Goal: Task Accomplishment & Management: Manage account settings

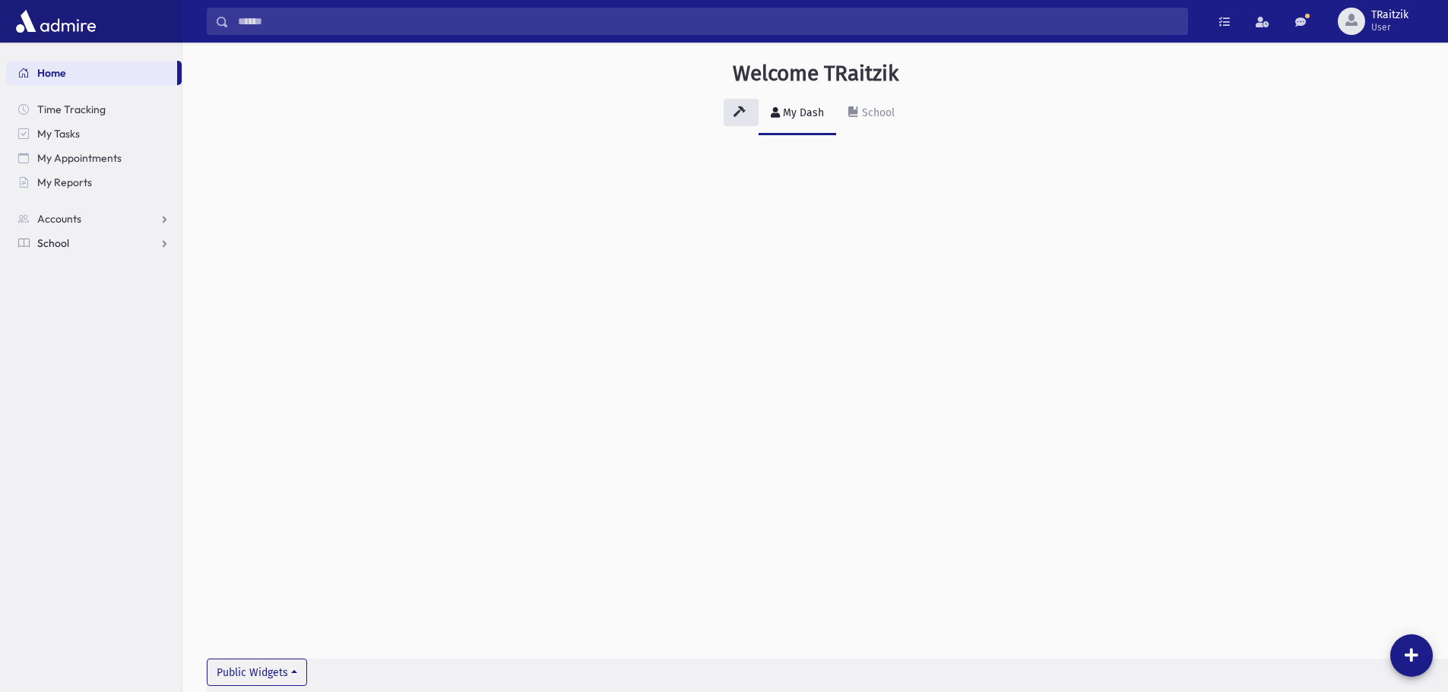
click at [62, 243] on span "School" at bounding box center [53, 243] width 32 height 14
click at [74, 265] on span "Students" at bounding box center [67, 268] width 42 height 14
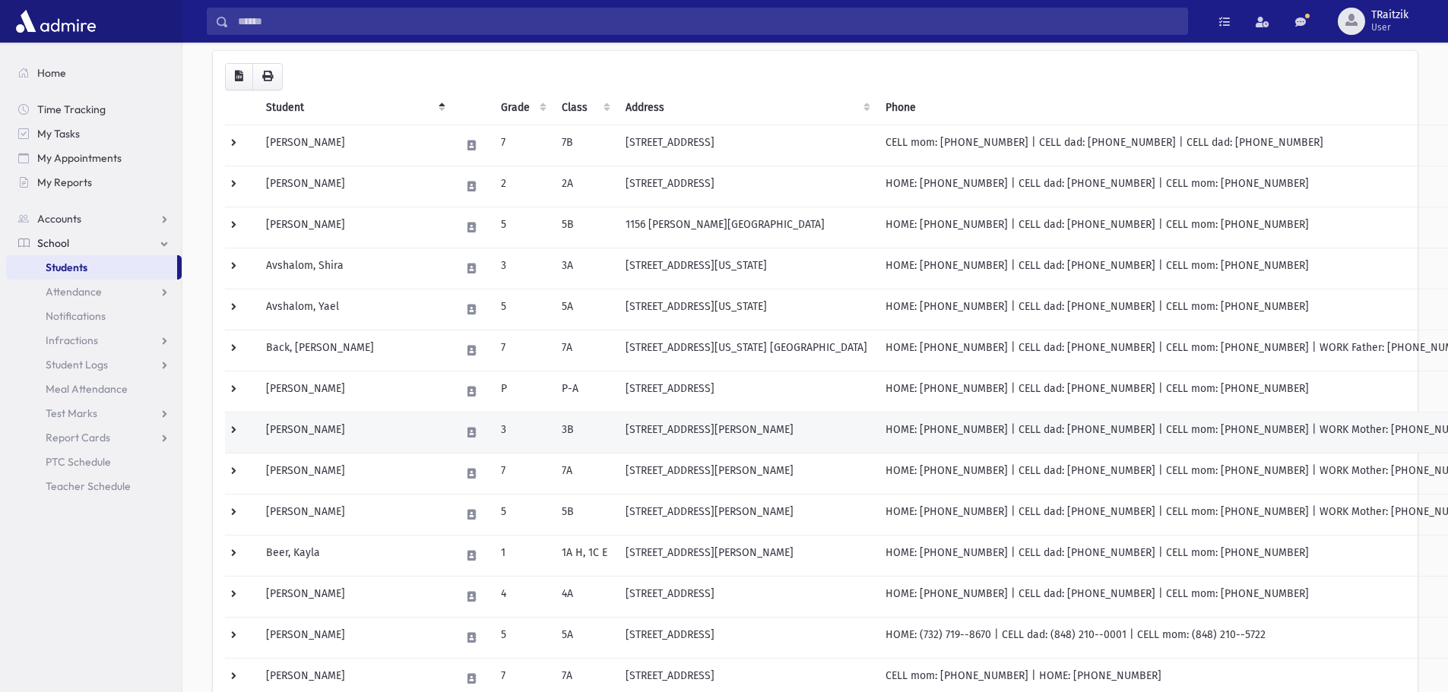
scroll to position [152, 0]
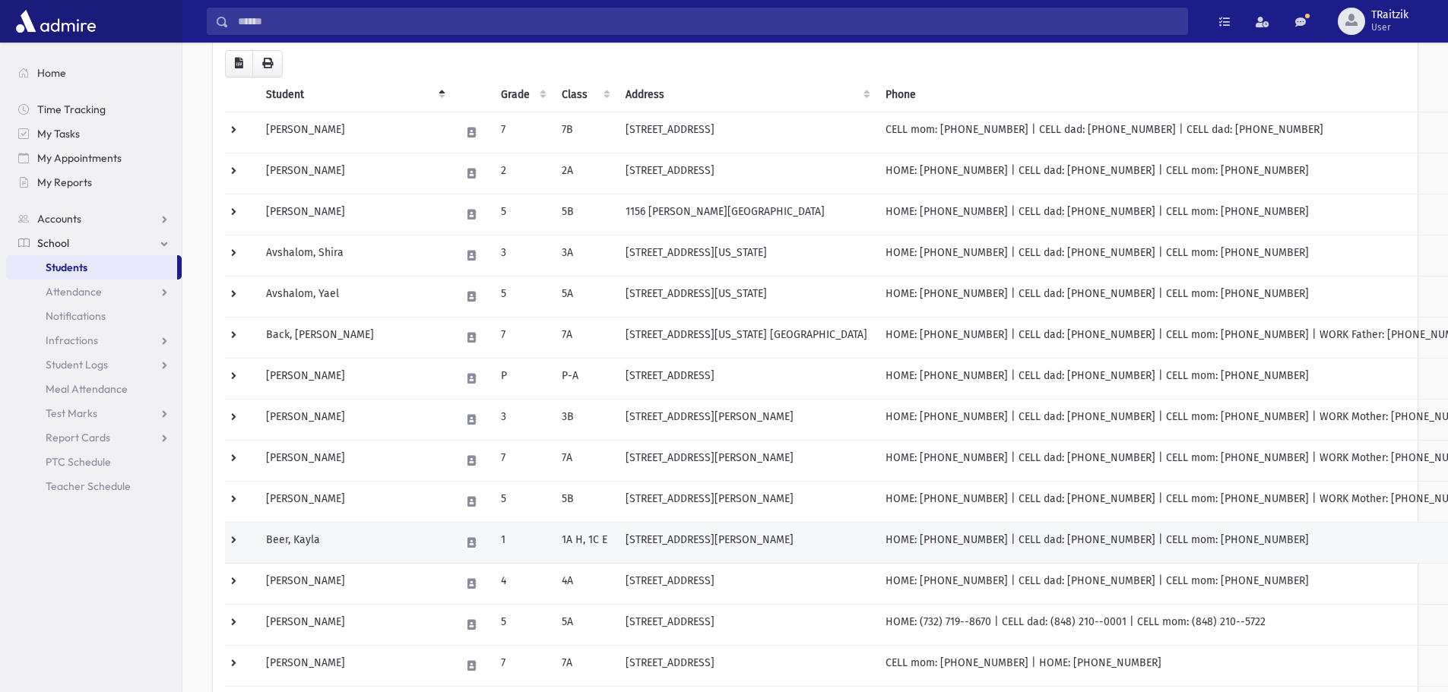
click at [309, 553] on td "Beer, Kayla" at bounding box center [354, 542] width 195 height 41
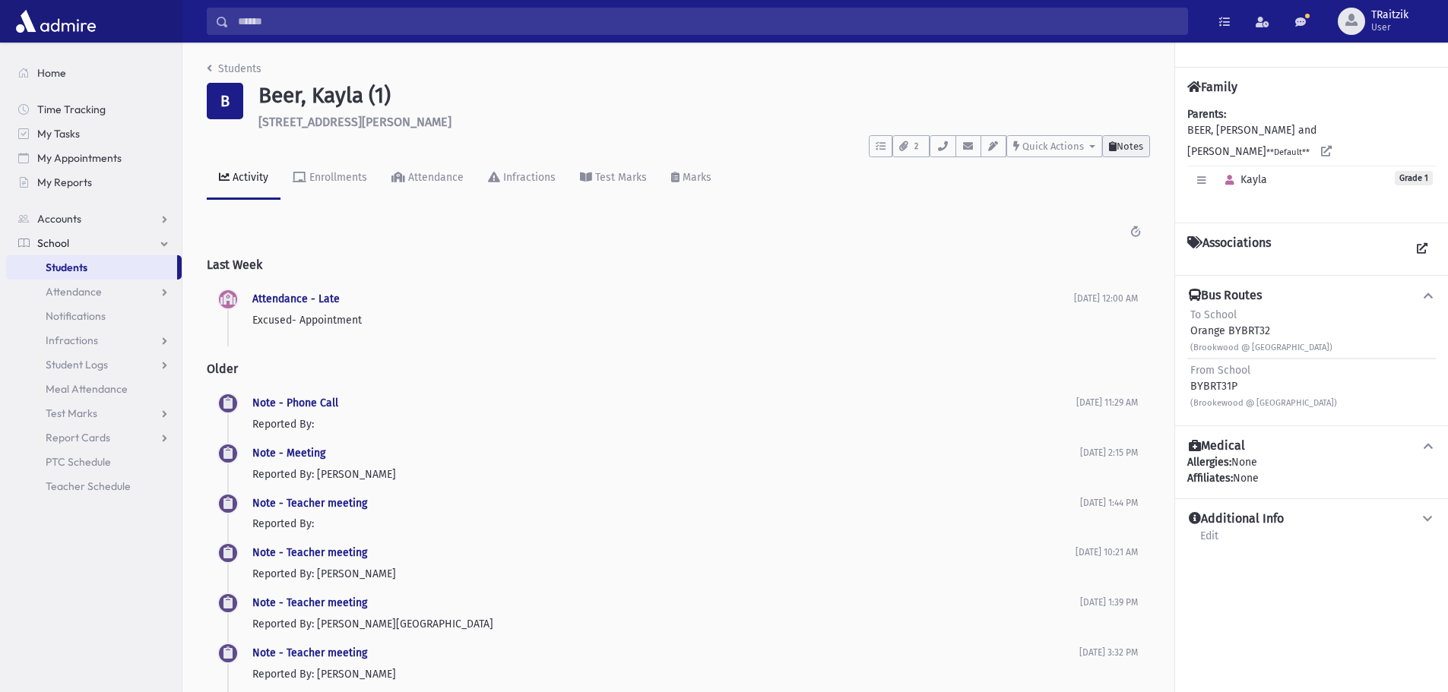
click at [1145, 141] on button "Notes" at bounding box center [1126, 146] width 48 height 22
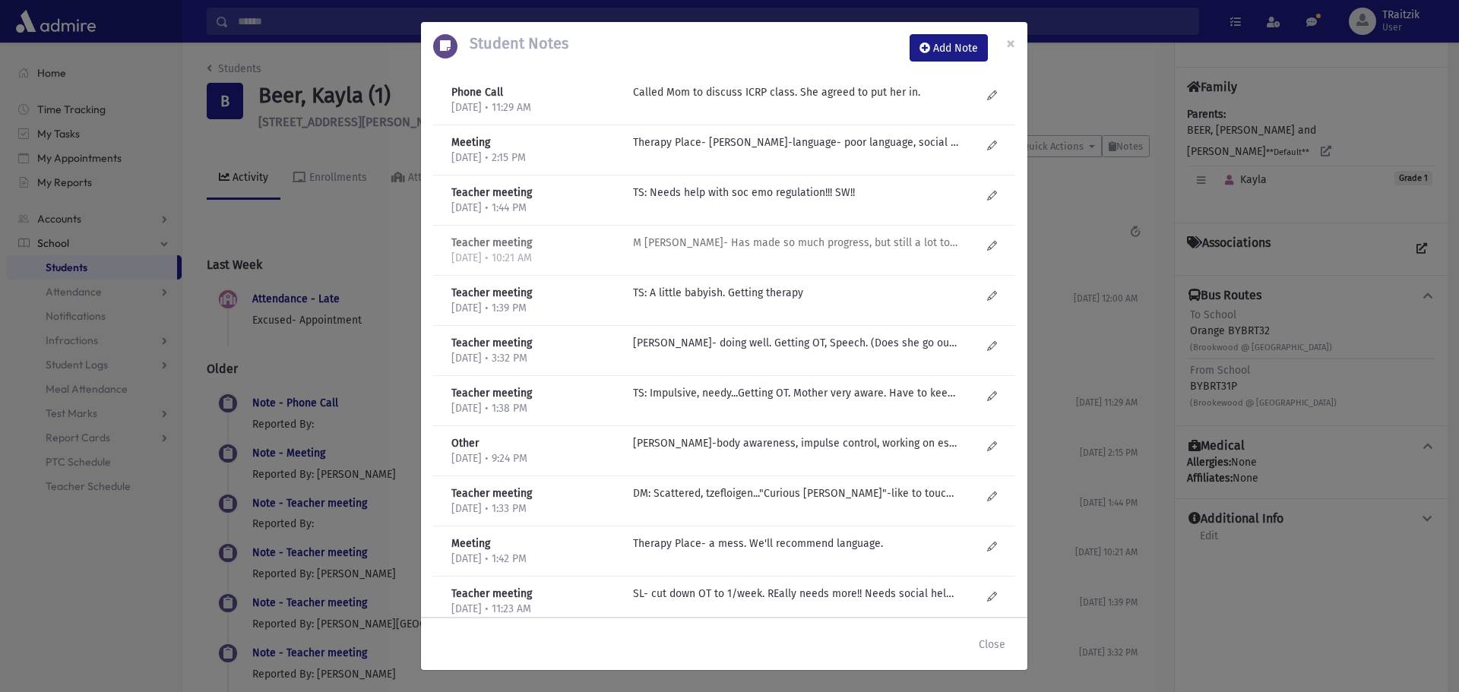
click at [735, 239] on p "M Gruner- Has made so much progress, but still a lot to go. Can be silly and fr…" at bounding box center [795, 243] width 325 height 16
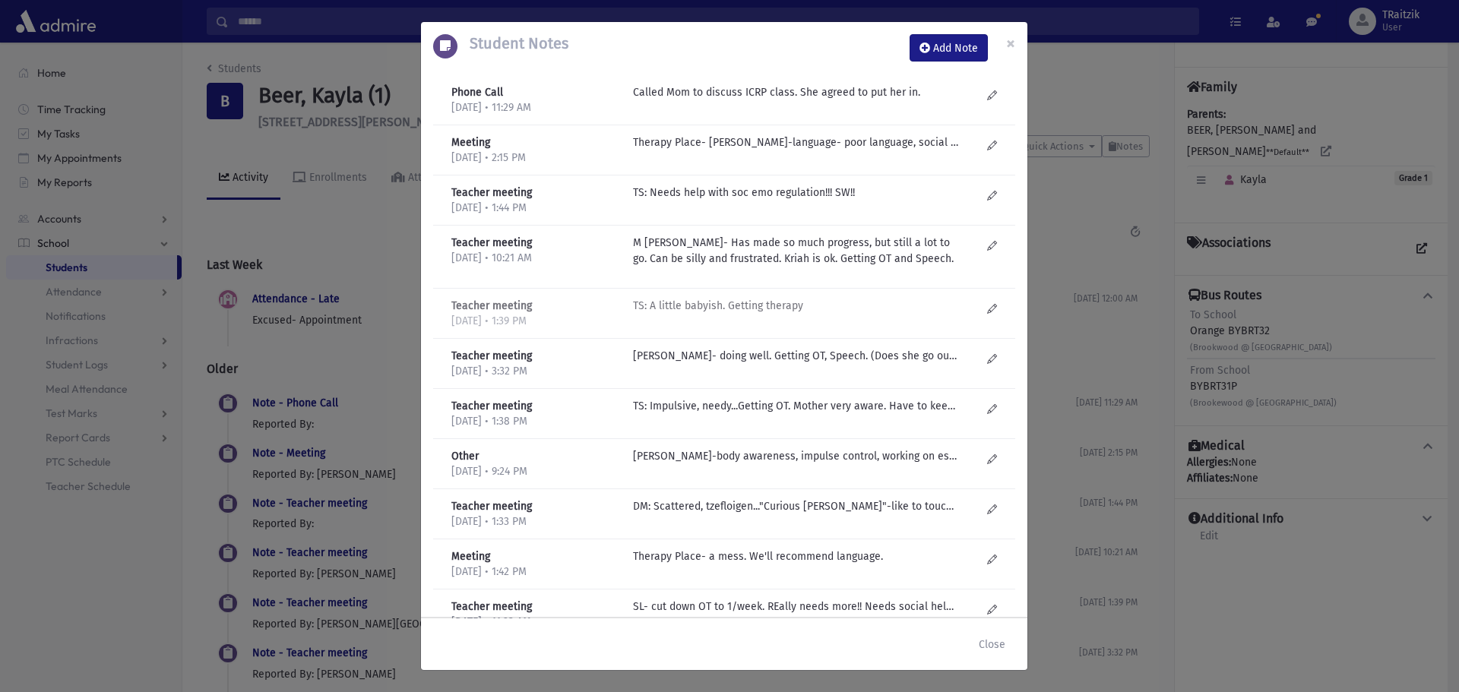
click at [719, 305] on p "TS: A little babyish. Getting therapy" at bounding box center [795, 306] width 325 height 16
click at [720, 359] on p "M Gruner- doing well. Getting OT, Speech. (Does she go out for kriah?) Was doin…" at bounding box center [795, 356] width 325 height 16
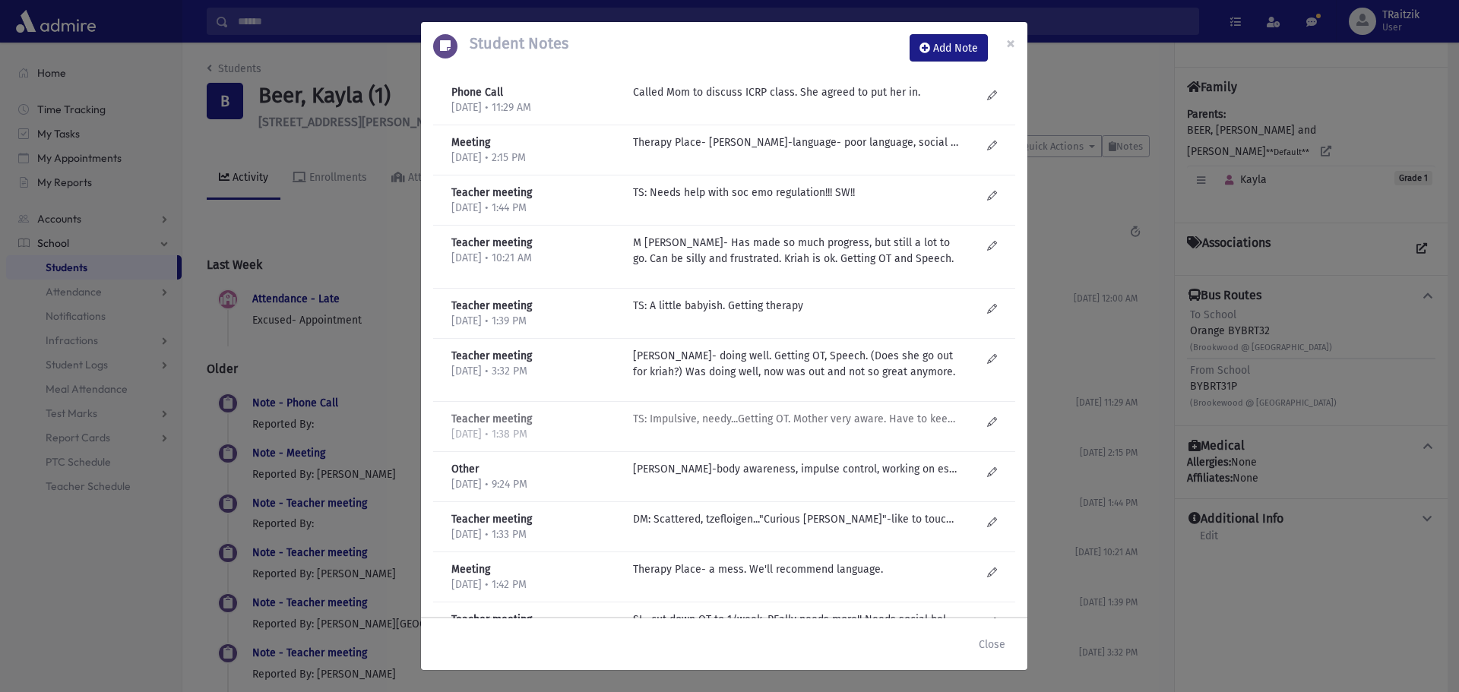
click at [723, 413] on p "TS: Impulsive, needy...Getting OT. Mother very aware. Have to keep an eye on so…" at bounding box center [795, 419] width 325 height 16
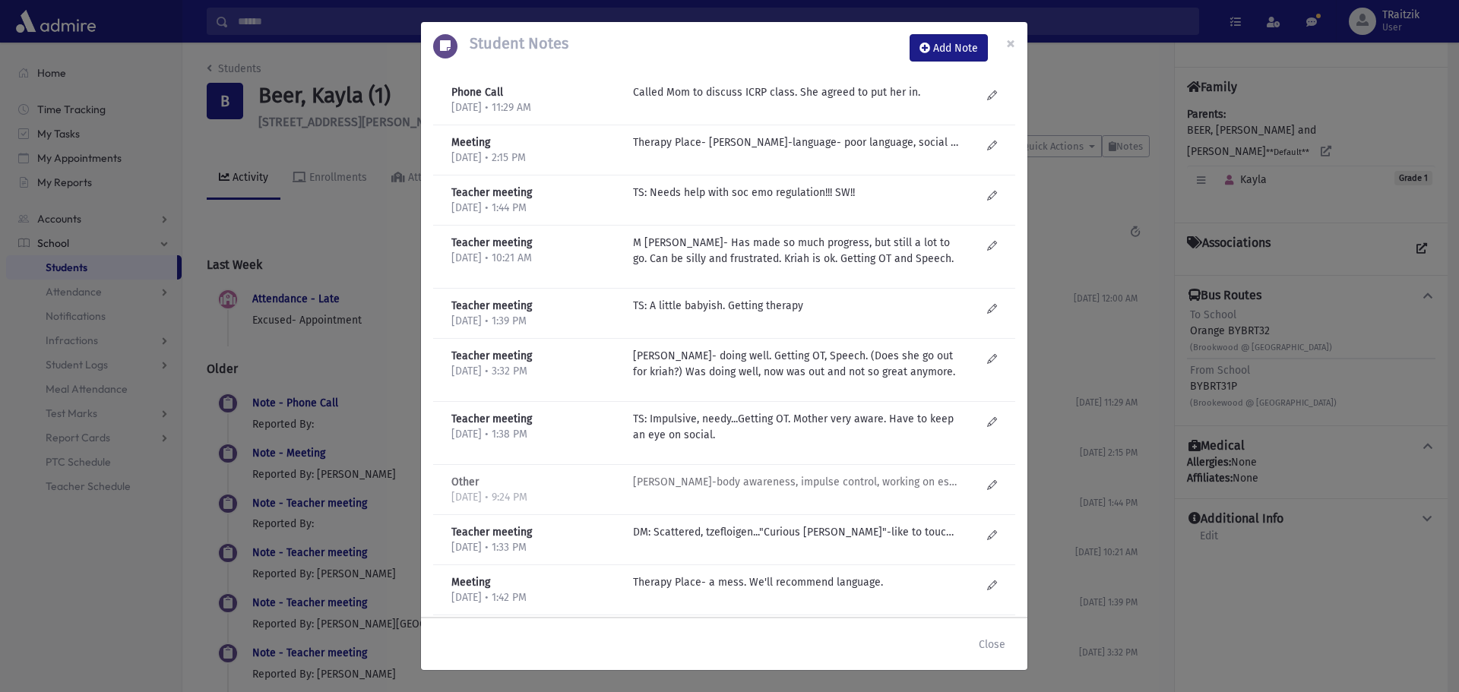
click at [749, 486] on p "C Kaplinsky-body awareness, impulse control, working on establishing rhythm. Co…" at bounding box center [795, 482] width 325 height 16
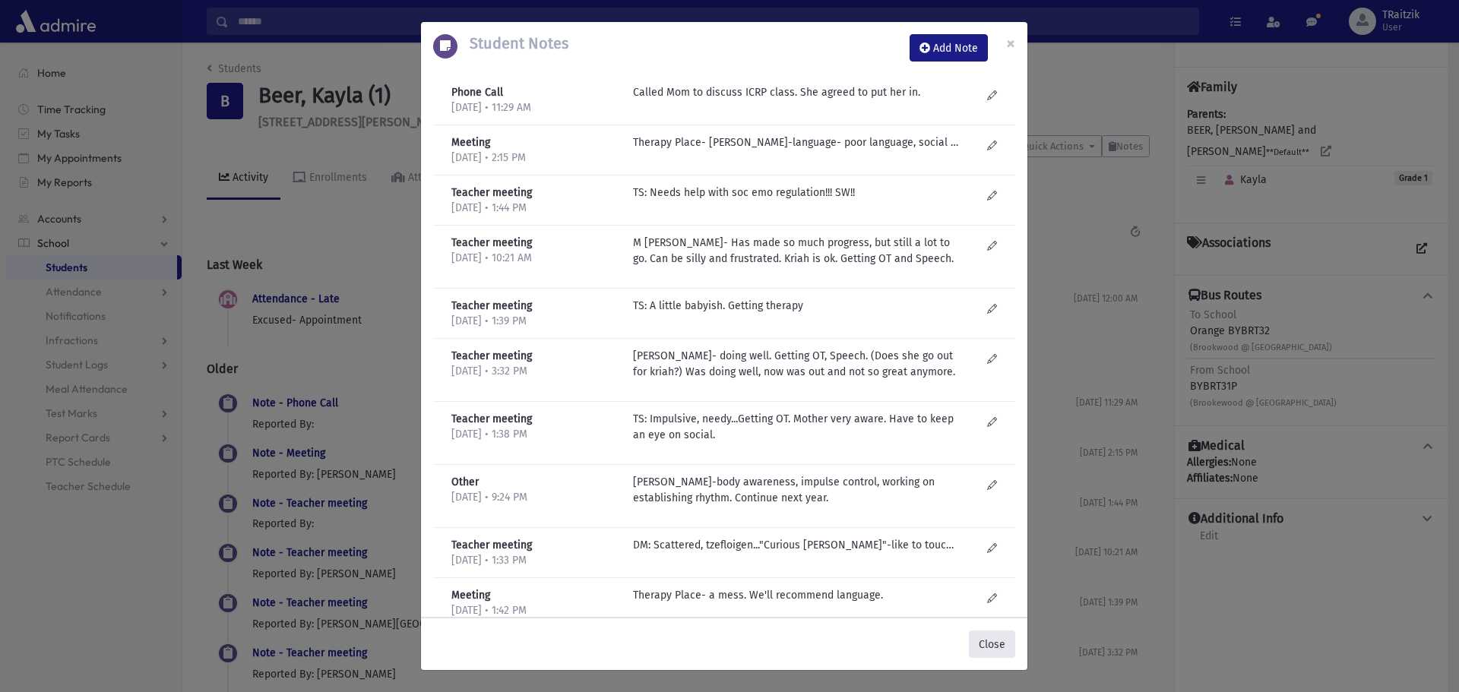
click at [1003, 650] on button "Close" at bounding box center [992, 644] width 46 height 27
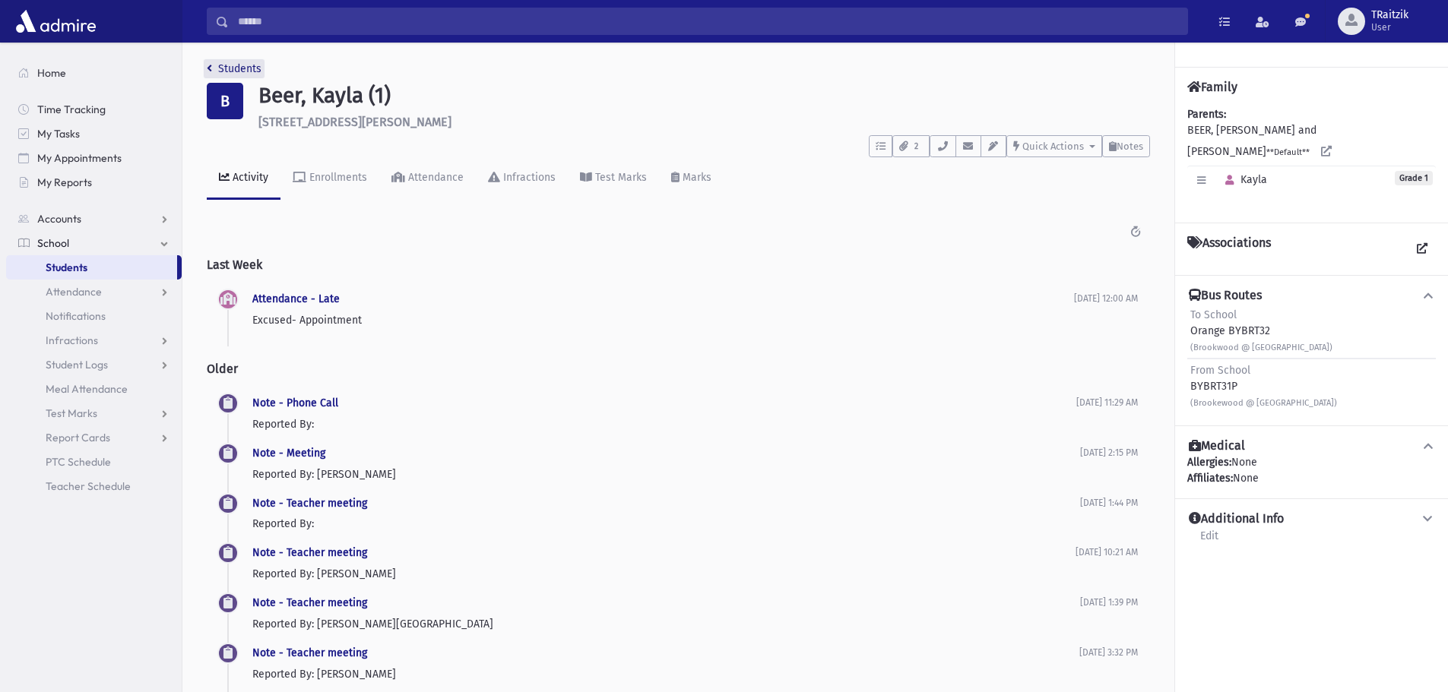
click at [208, 67] on icon "breadcrumb" at bounding box center [209, 68] width 5 height 11
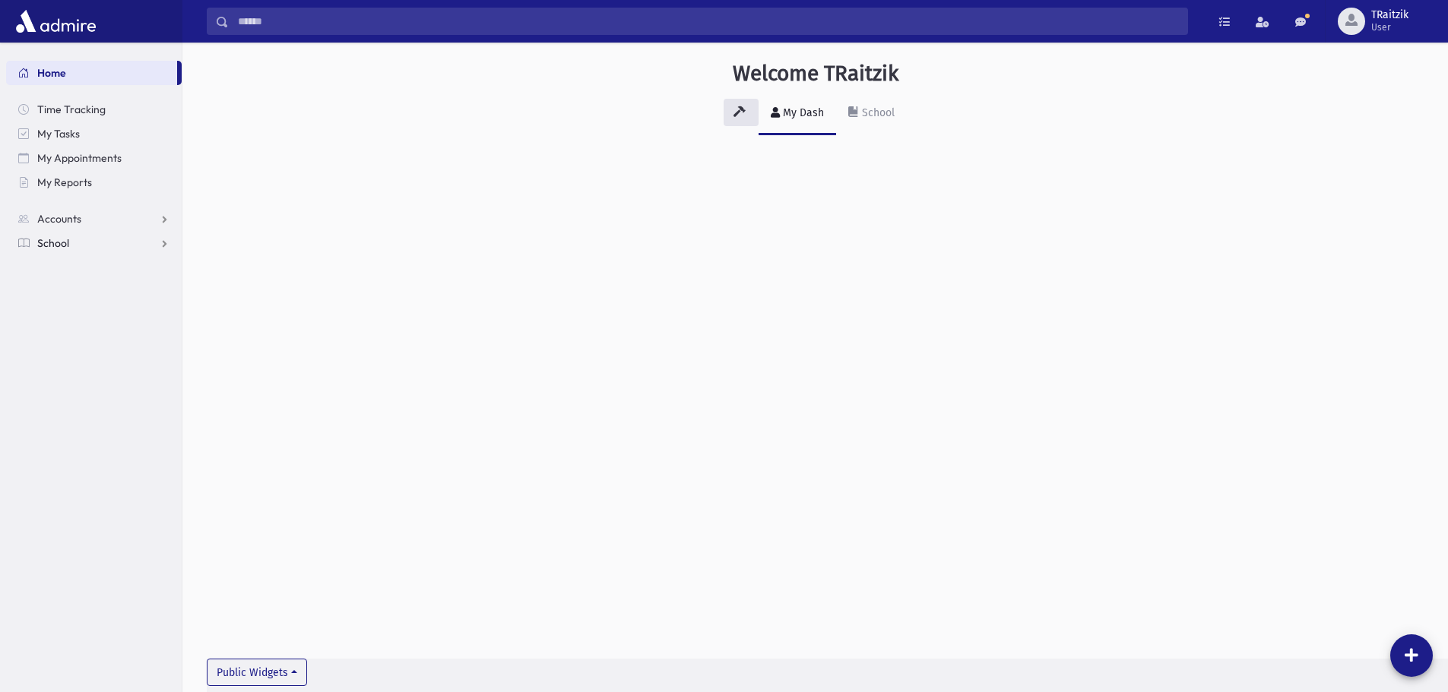
click at [63, 242] on span "School" at bounding box center [53, 243] width 32 height 14
click at [67, 264] on span "Students" at bounding box center [67, 268] width 42 height 14
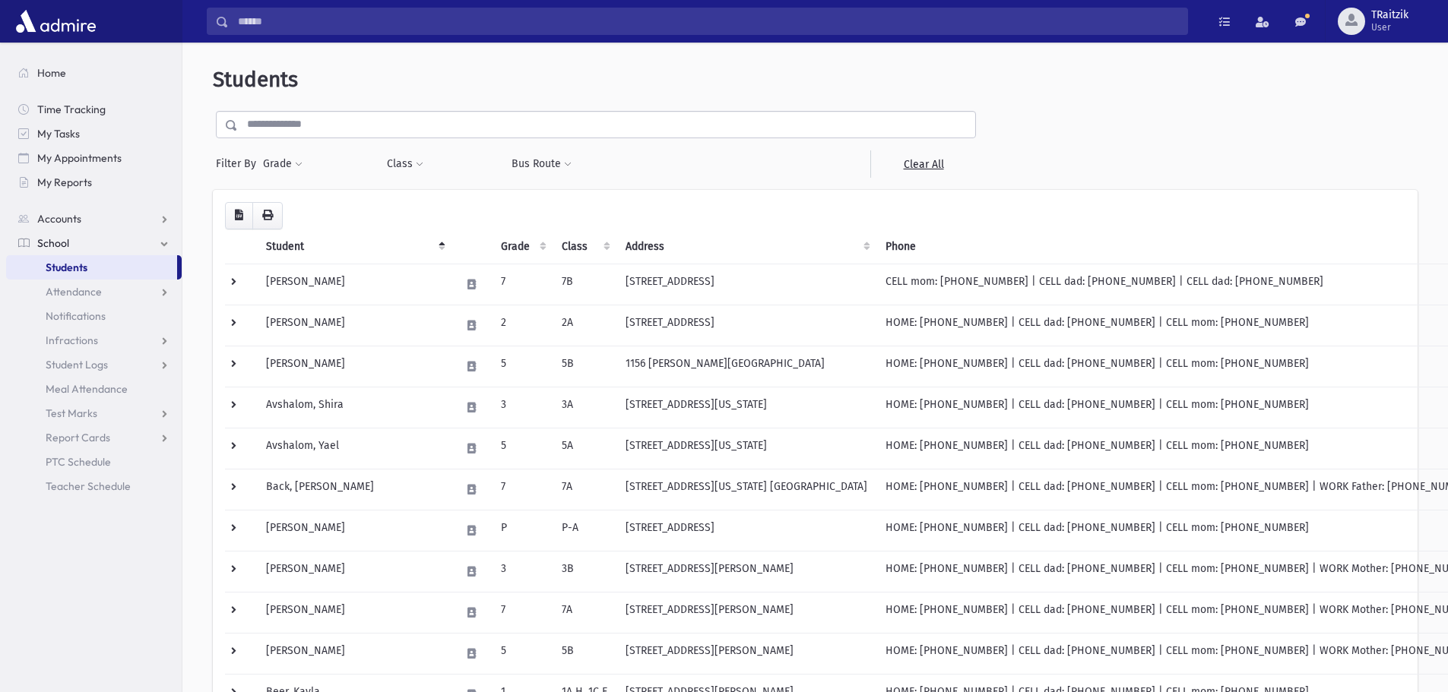
click at [257, 125] on input "text" at bounding box center [606, 124] width 737 height 27
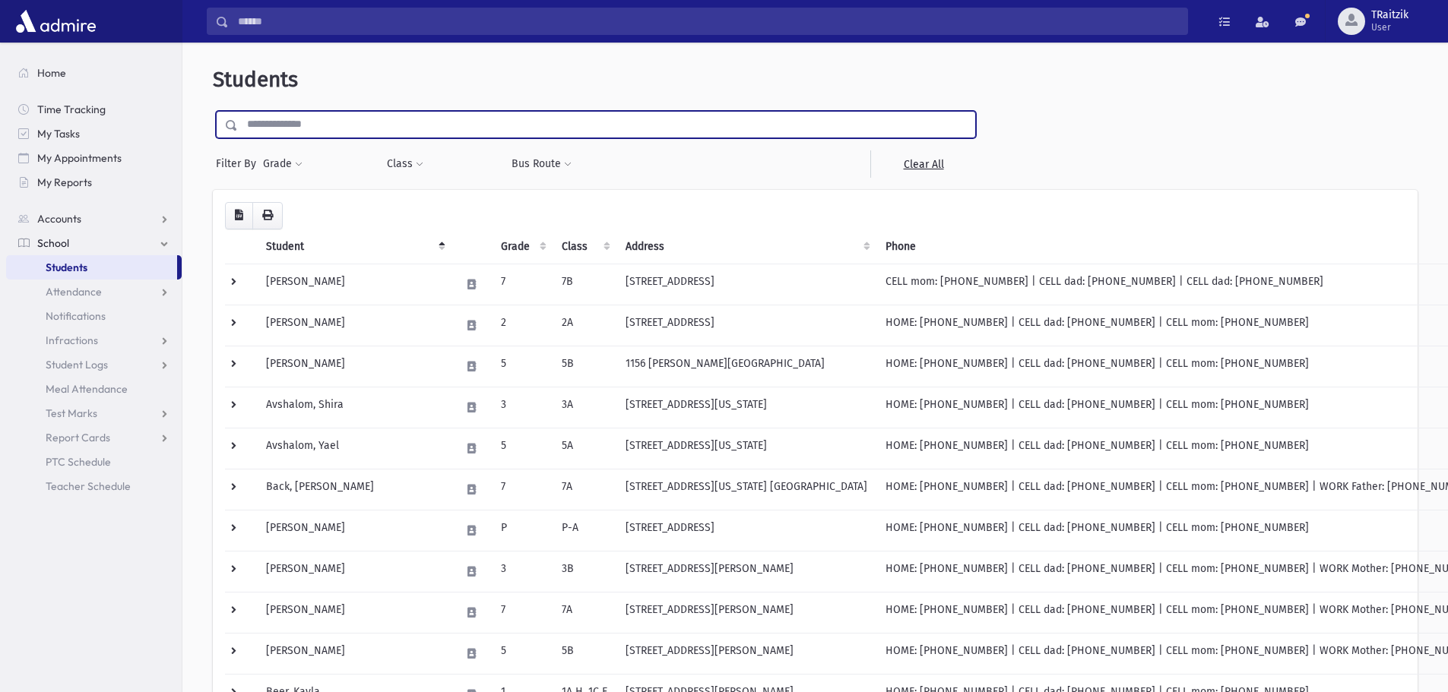
type input "******"
click at [213, 111] on input "submit" at bounding box center [234, 121] width 43 height 21
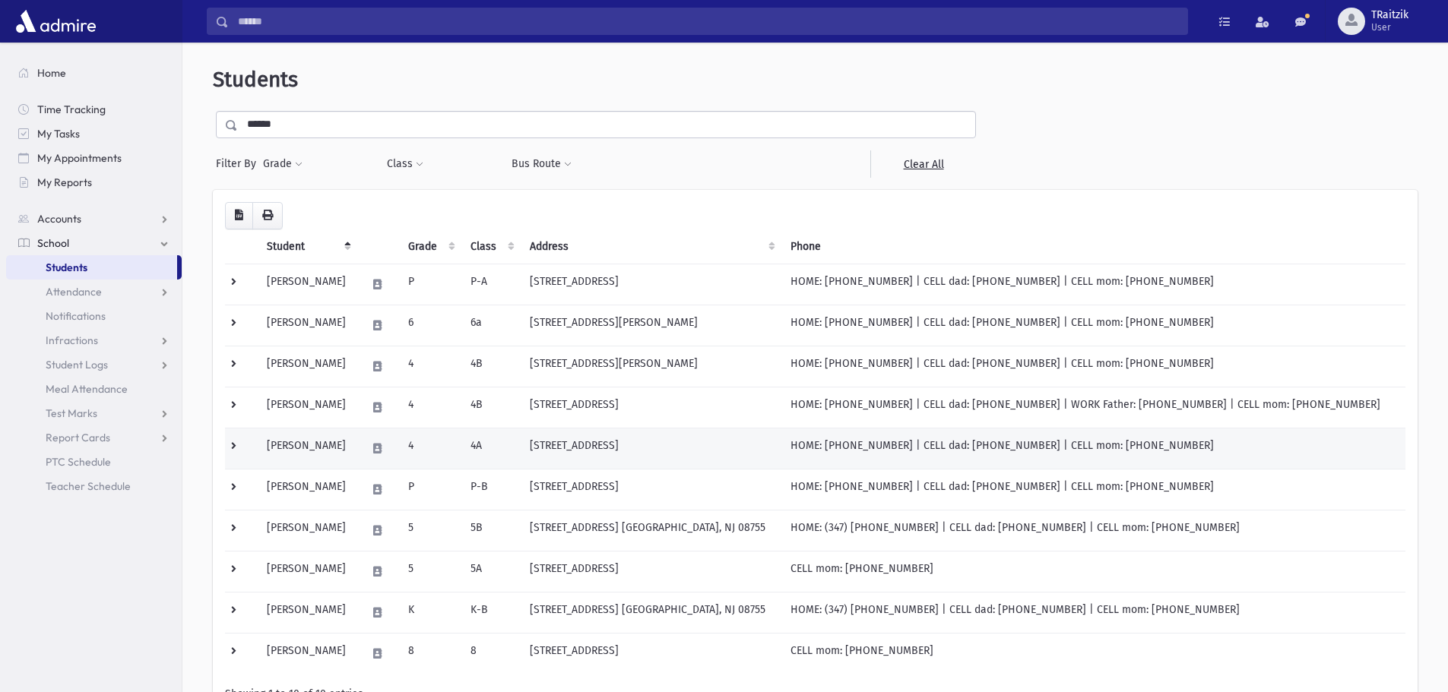
click at [350, 457] on td "[PERSON_NAME]" at bounding box center [308, 448] width 100 height 41
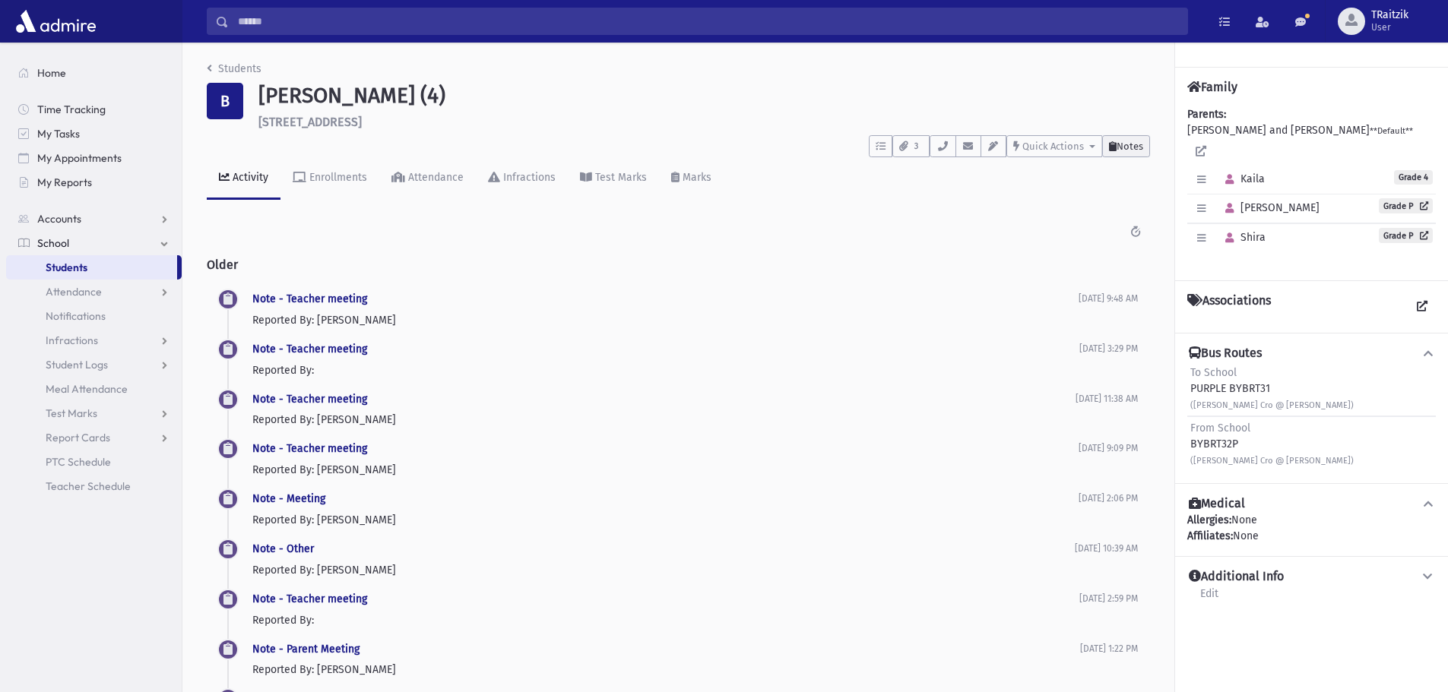
click at [1131, 141] on span "Notes" at bounding box center [1130, 146] width 27 height 11
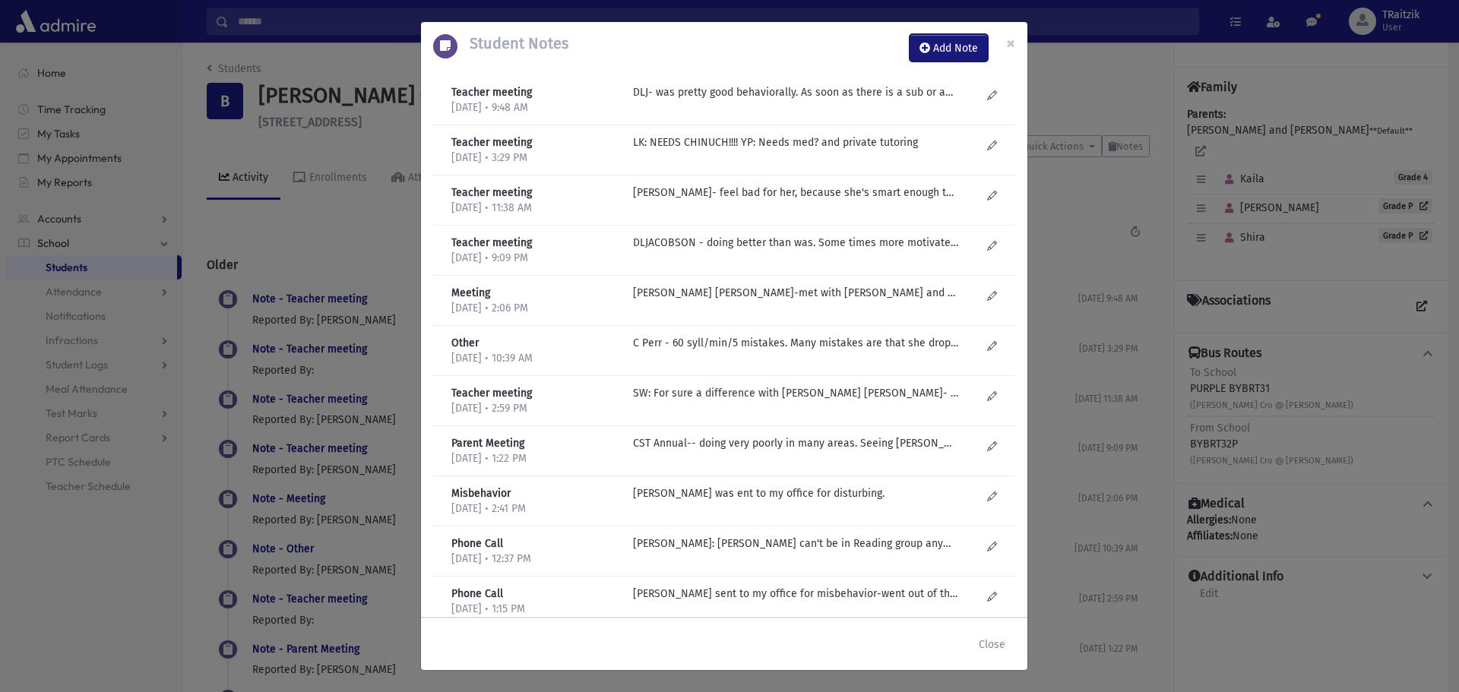
click at [949, 55] on button "Add Note" at bounding box center [949, 47] width 78 height 27
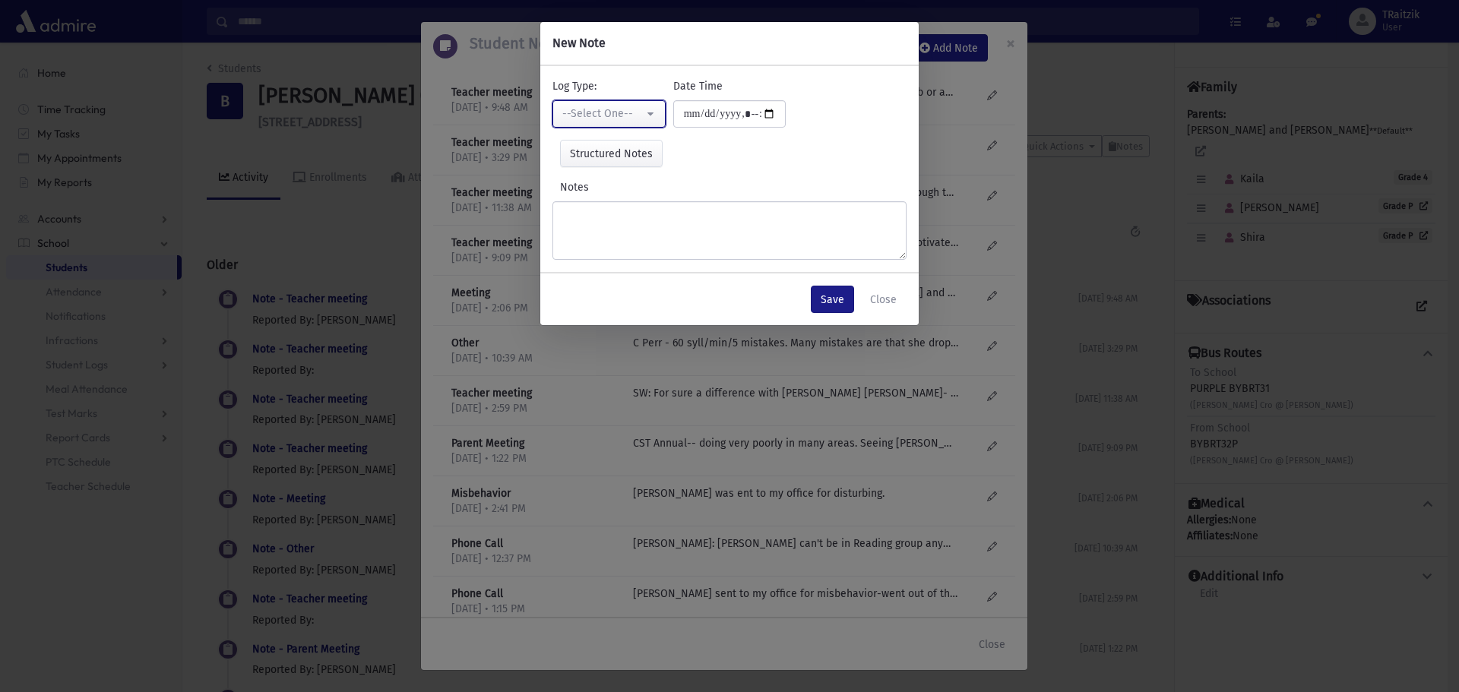
click at [597, 108] on div "--Select One--" at bounding box center [602, 114] width 81 height 16
click at [571, 252] on span "Misbehavior" at bounding box center [594, 246] width 59 height 15
select select "*"
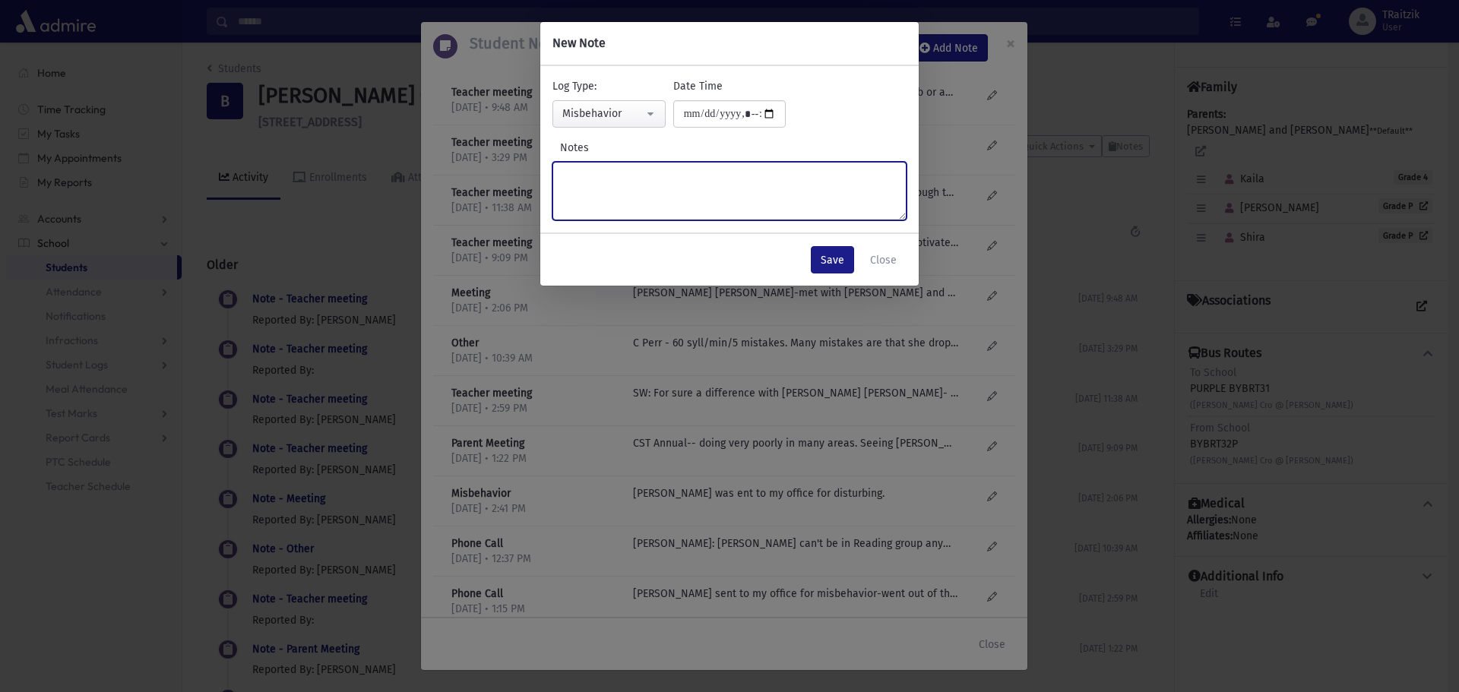
click at [587, 193] on textarea "Notes" at bounding box center [730, 191] width 354 height 59
type textarea "*"
type textarea "**********"
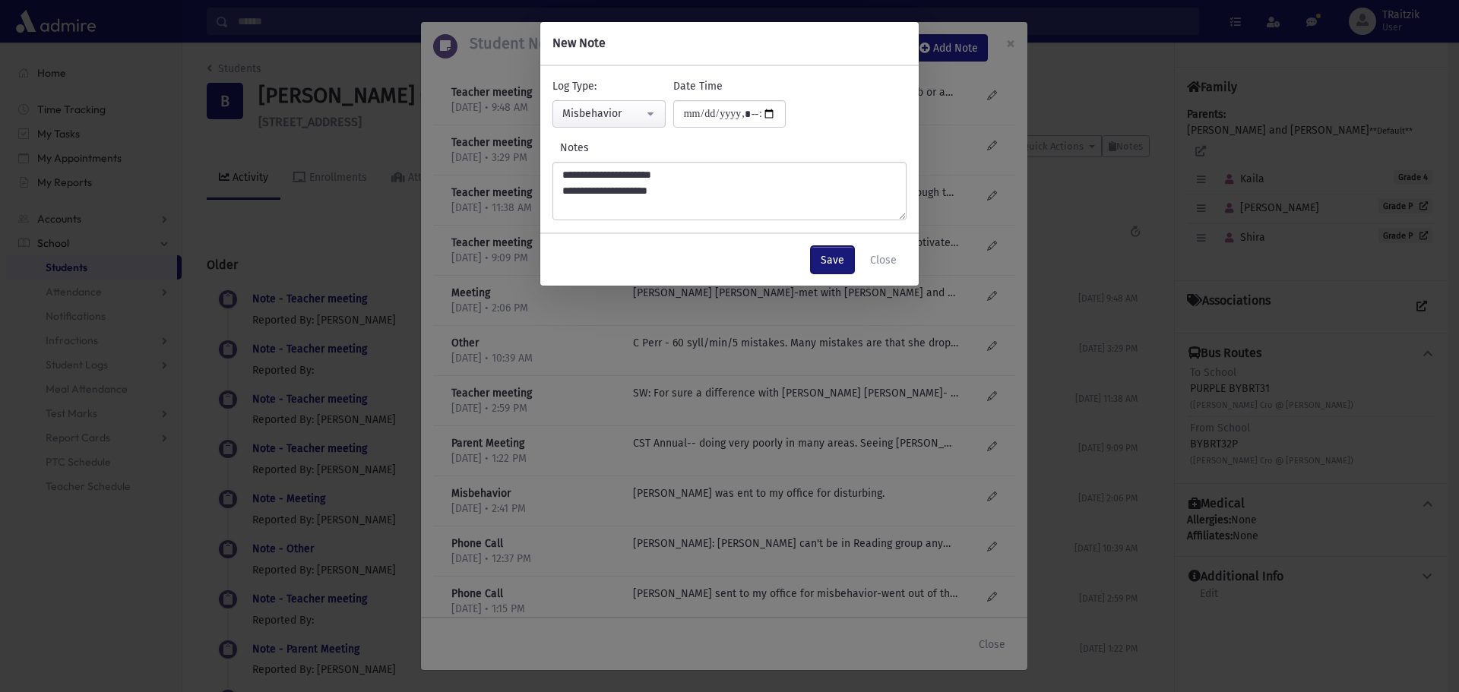
click at [835, 259] on button "Save" at bounding box center [832, 259] width 43 height 27
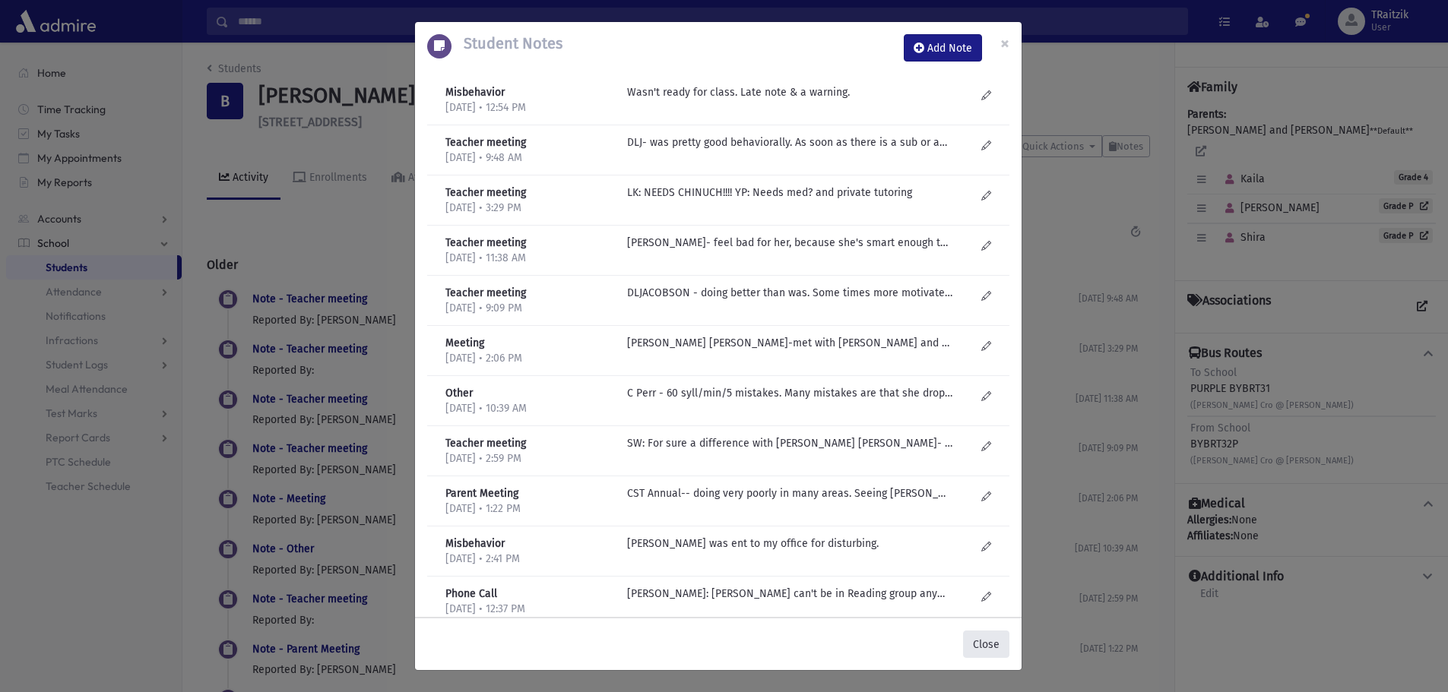
click at [987, 645] on button "Close" at bounding box center [986, 644] width 46 height 27
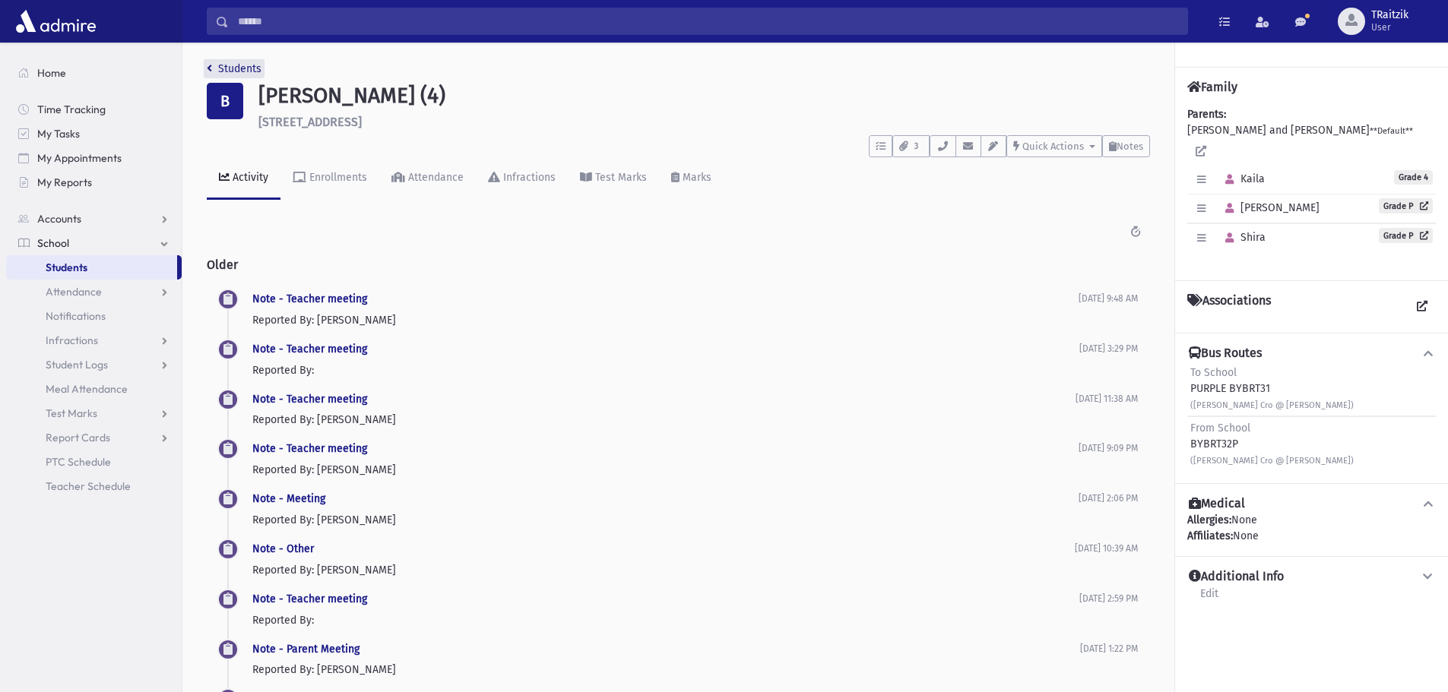
click at [216, 65] on link "Students" at bounding box center [234, 68] width 55 height 13
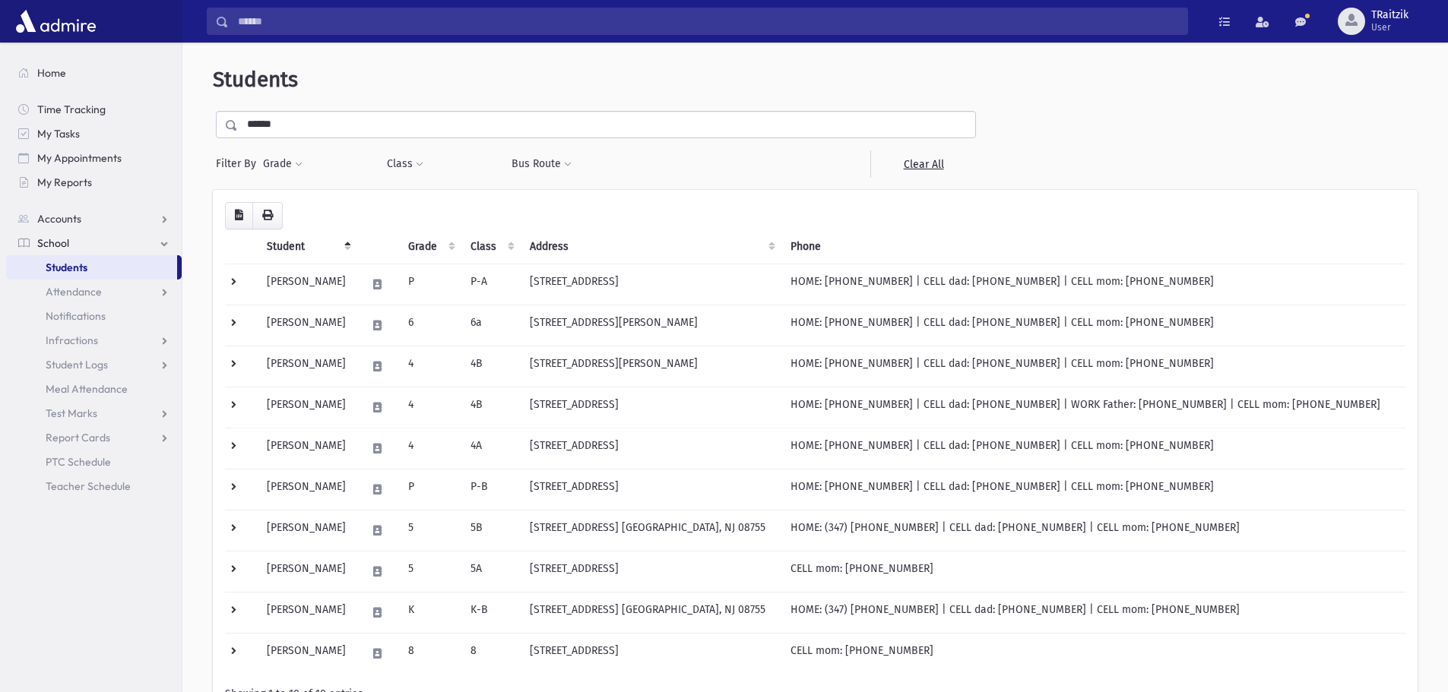
click at [297, 122] on input "******" at bounding box center [606, 124] width 737 height 27
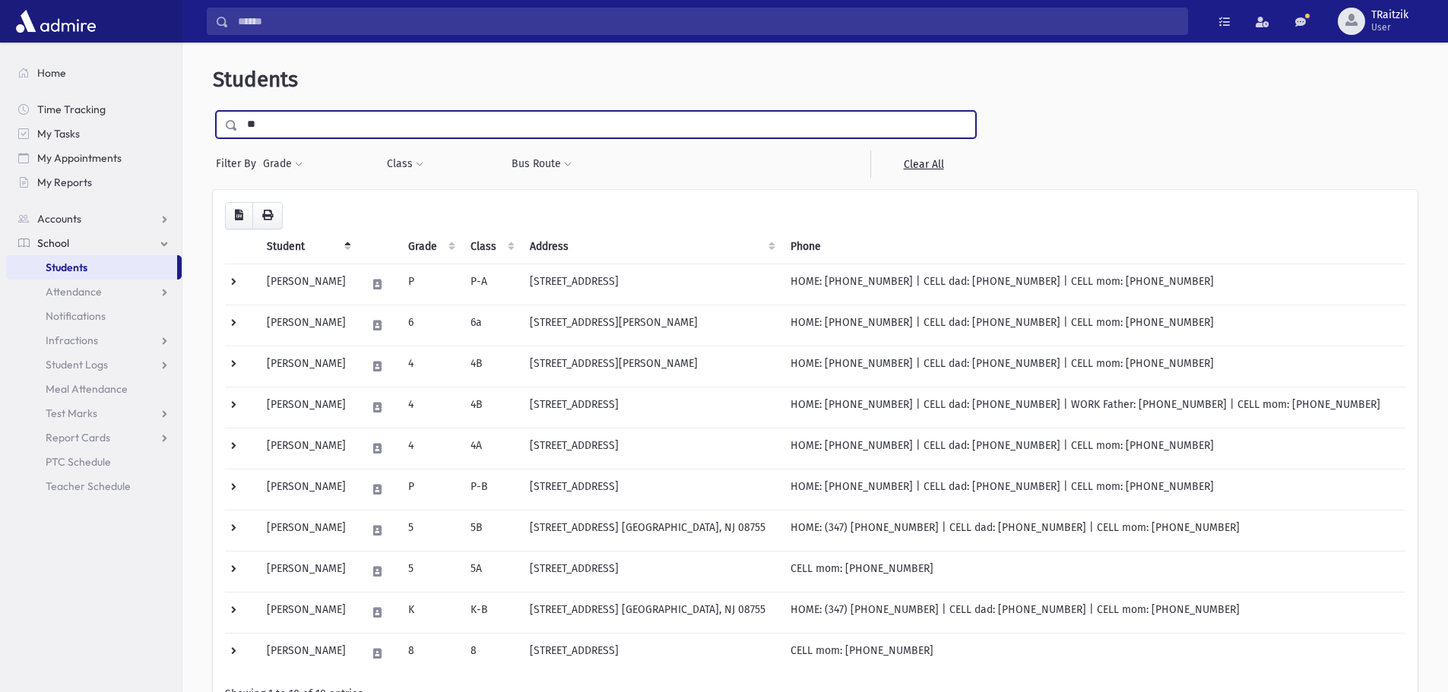
type input "*"
type input "******"
click at [213, 111] on input "submit" at bounding box center [234, 121] width 43 height 21
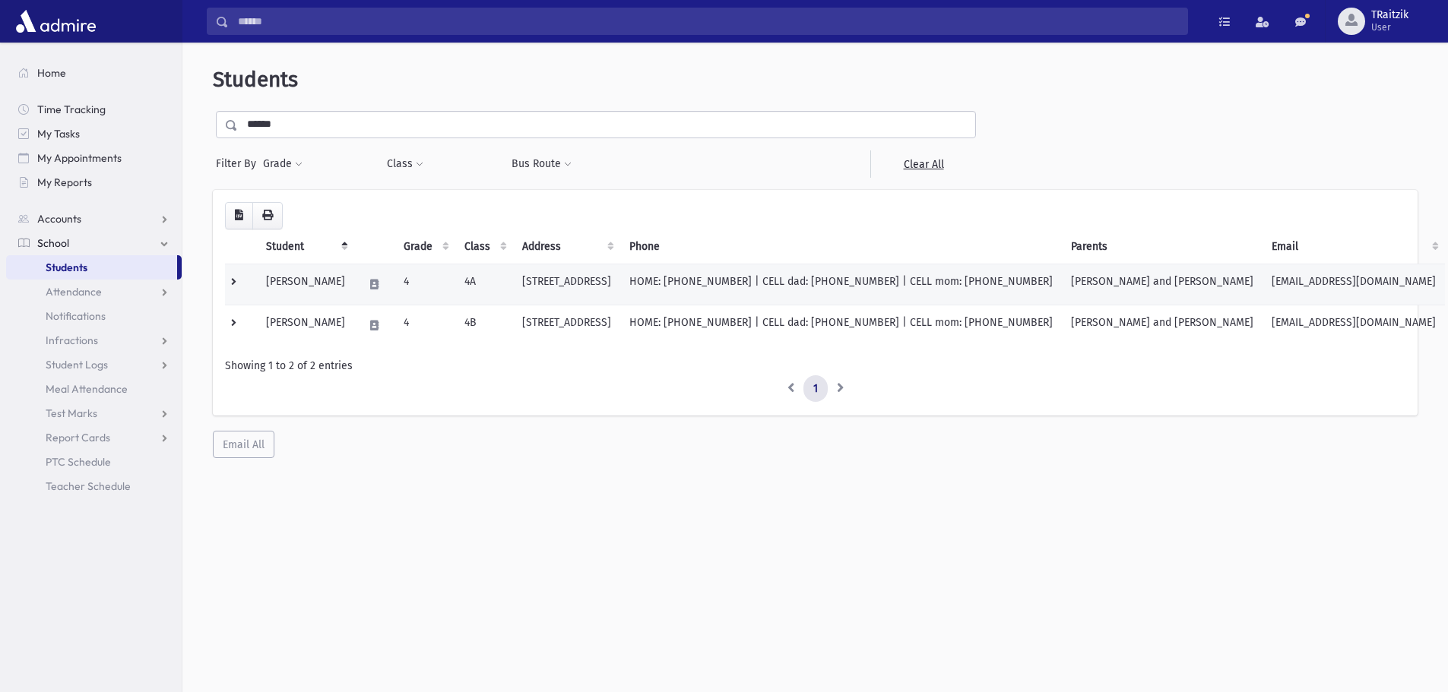
click at [589, 287] on td "[STREET_ADDRESS]" at bounding box center [566, 284] width 107 height 41
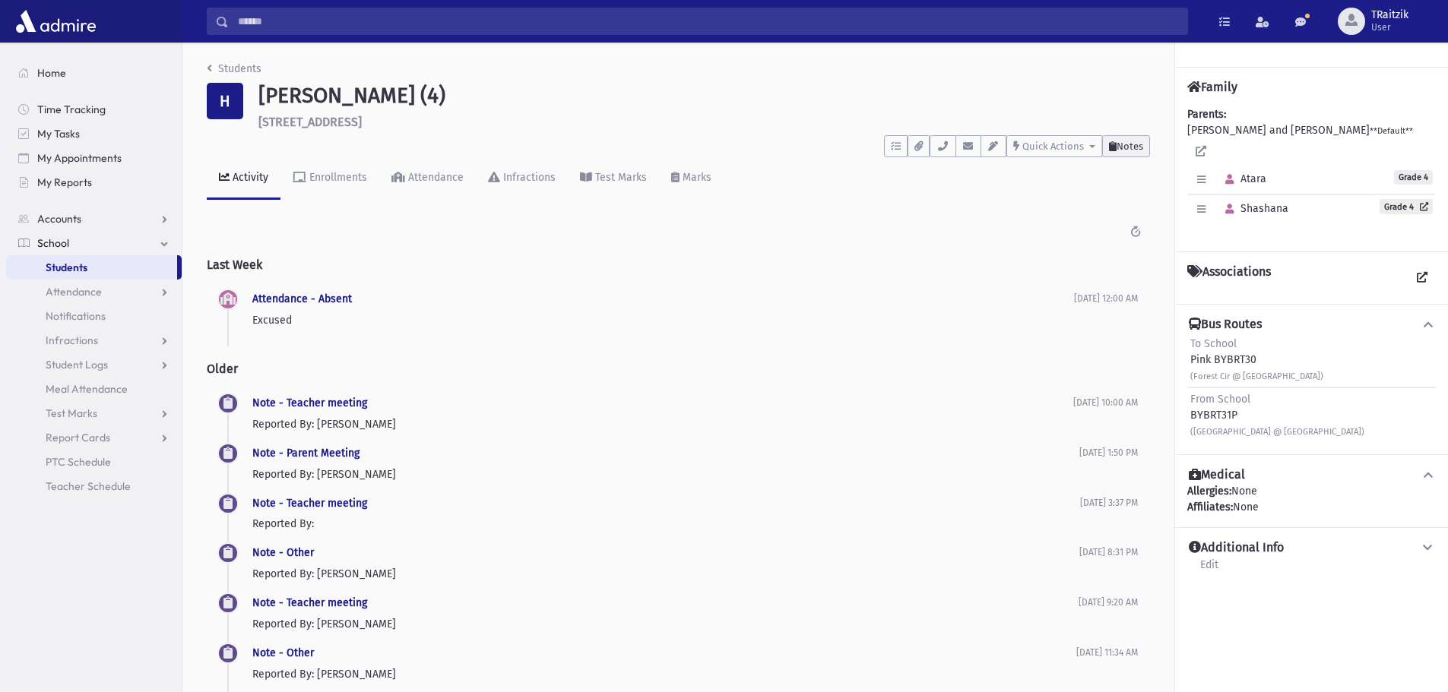
click at [1144, 148] on button "Notes" at bounding box center [1126, 146] width 48 height 22
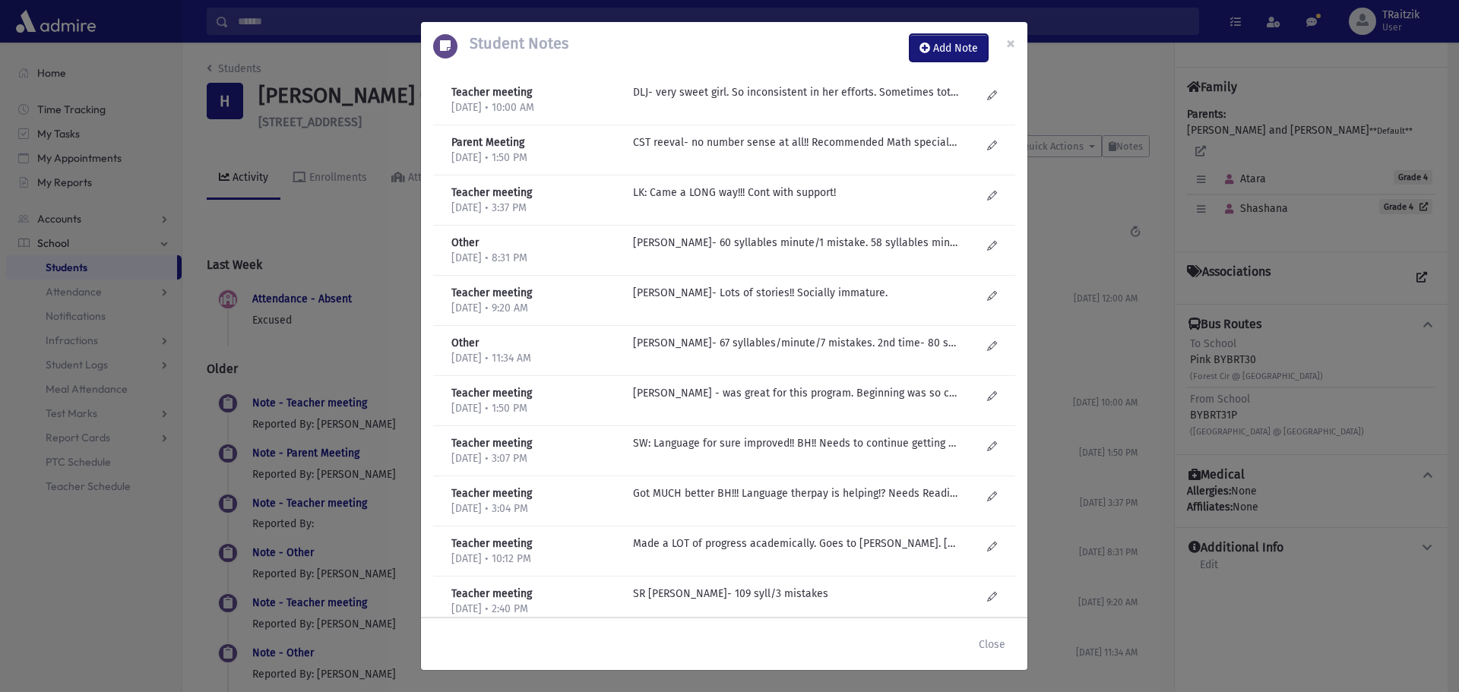
click at [950, 46] on button "Add Note" at bounding box center [949, 47] width 78 height 27
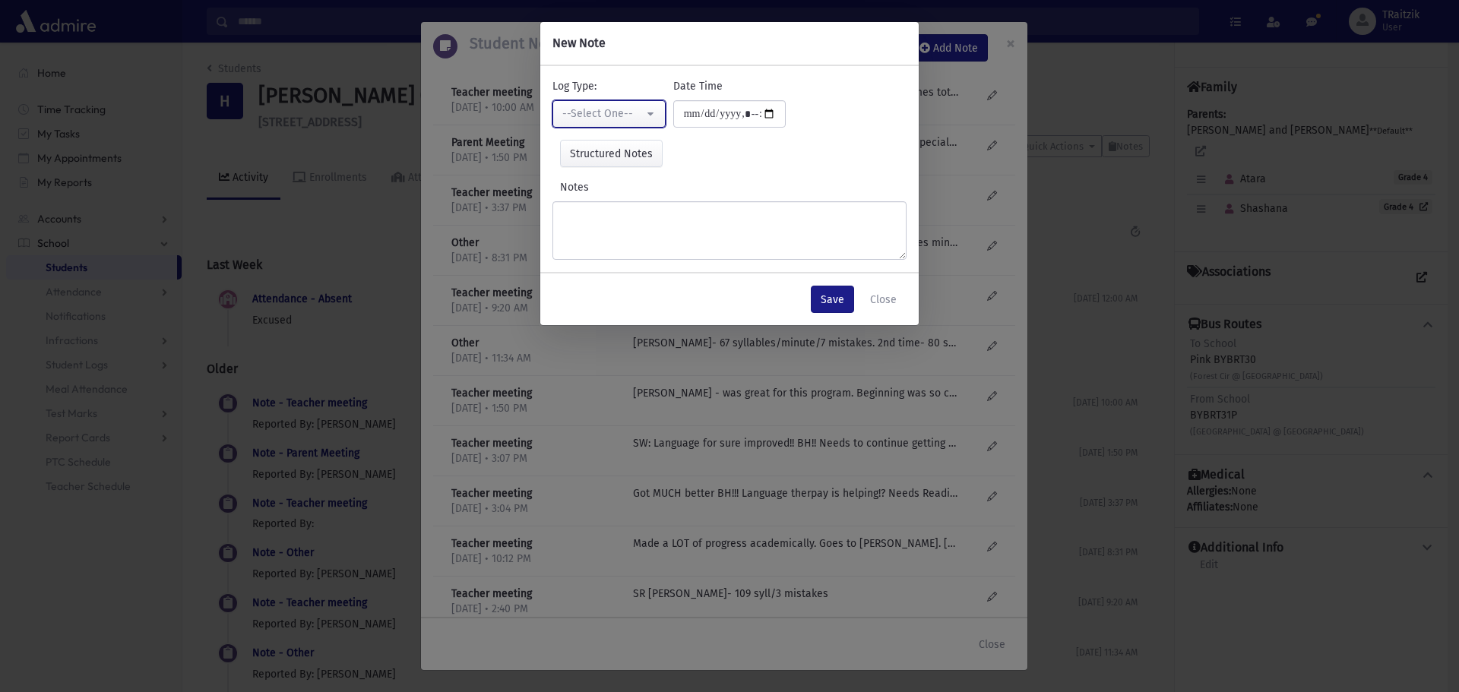
click at [616, 110] on div "--Select One--" at bounding box center [602, 114] width 81 height 16
click at [594, 249] on span "Misbehavior" at bounding box center [594, 246] width 59 height 15
select select "*"
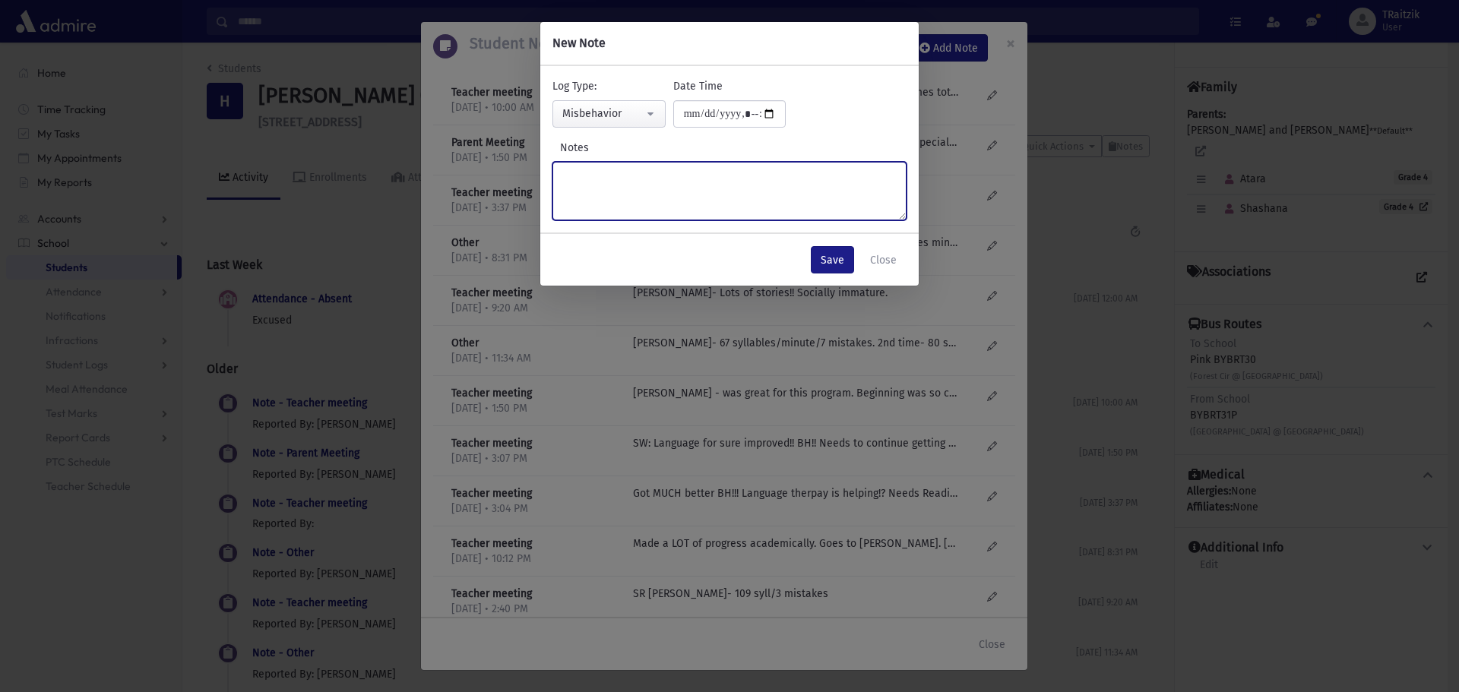
click at [581, 187] on textarea "Notes" at bounding box center [730, 191] width 354 height 59
type textarea "**********"
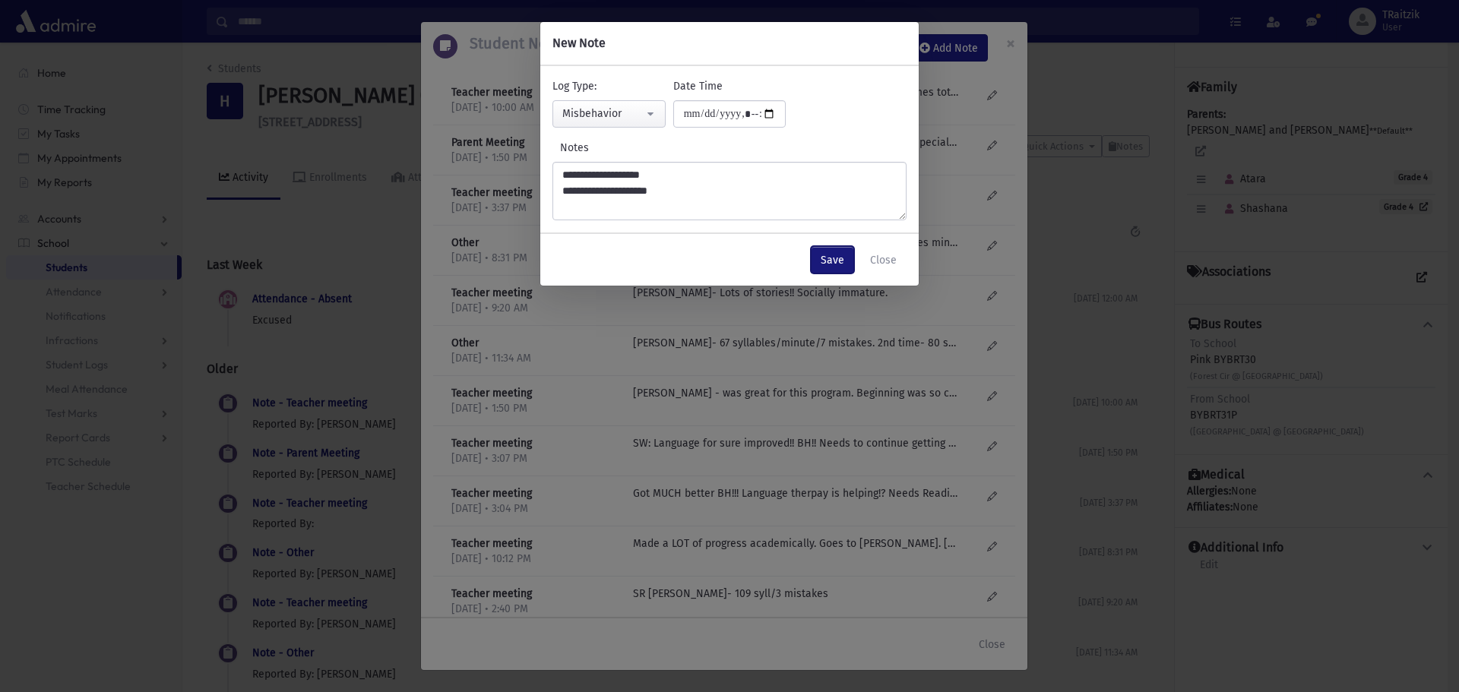
click at [825, 254] on button "Save" at bounding box center [832, 259] width 43 height 27
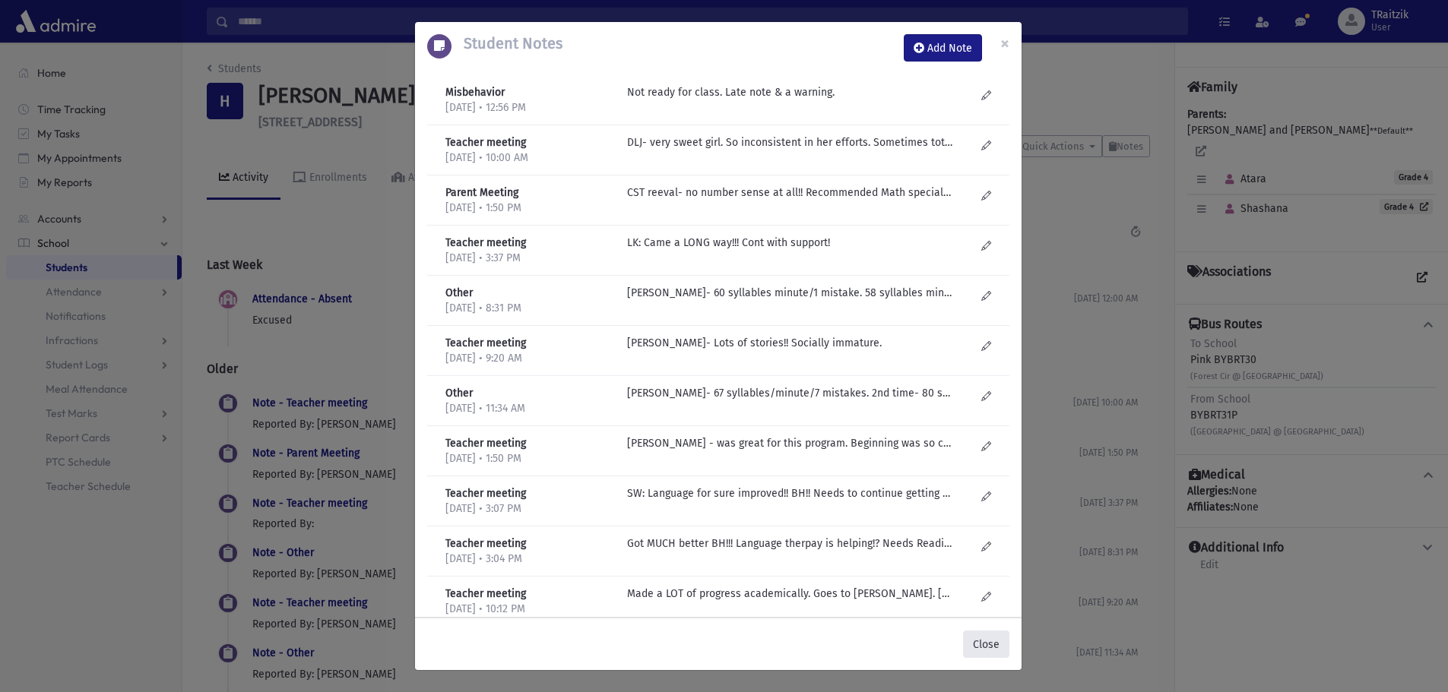
click at [986, 654] on button "Close" at bounding box center [986, 644] width 46 height 27
